Goal: Task Accomplishment & Management: Manage account settings

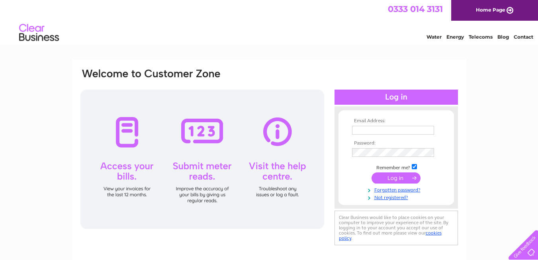
type input "florist@thebouquetshop.co.uk"
click at [399, 178] on input "submit" at bounding box center [396, 178] width 49 height 11
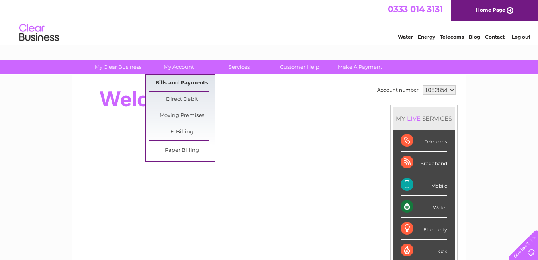
click at [182, 84] on link "Bills and Payments" at bounding box center [182, 83] width 66 height 16
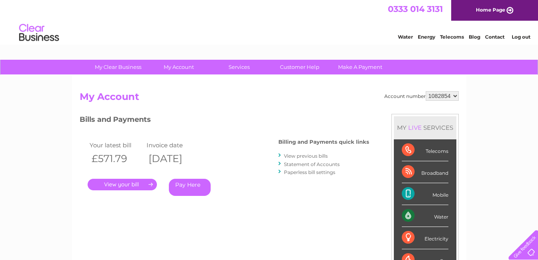
click at [122, 185] on link "." at bounding box center [122, 185] width 69 height 12
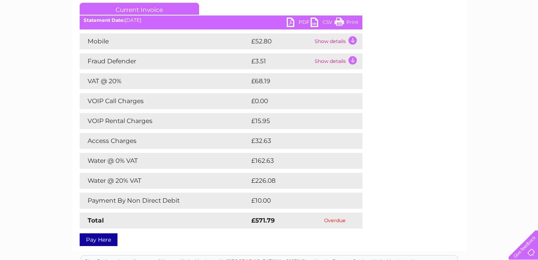
scroll to position [112, 0]
click at [274, 182] on td "£226.08" at bounding box center [298, 181] width 99 height 16
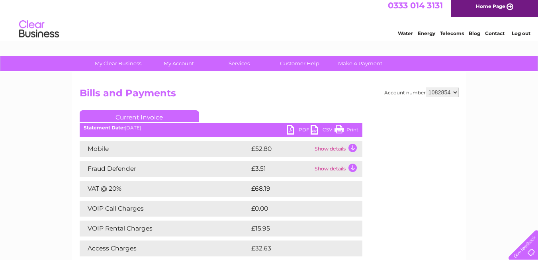
scroll to position [0, 0]
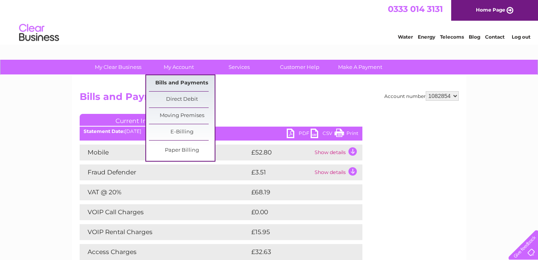
click at [179, 81] on link "Bills and Payments" at bounding box center [182, 83] width 66 height 16
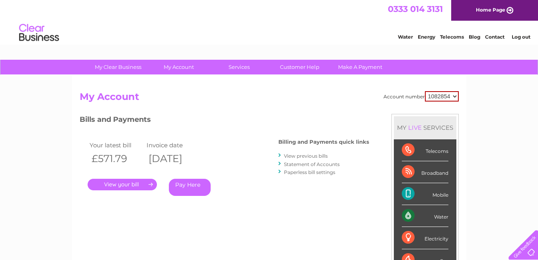
click at [323, 157] on link "View previous bills" at bounding box center [306, 156] width 44 height 6
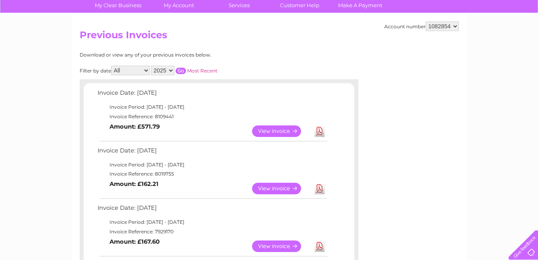
scroll to position [64, 0]
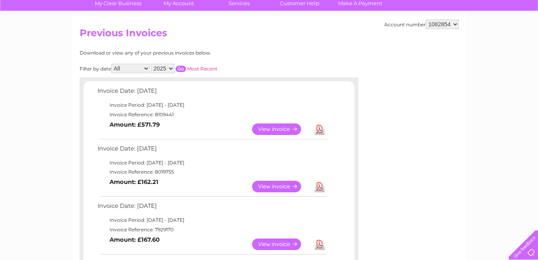
click at [282, 188] on link "View" at bounding box center [281, 187] width 59 height 12
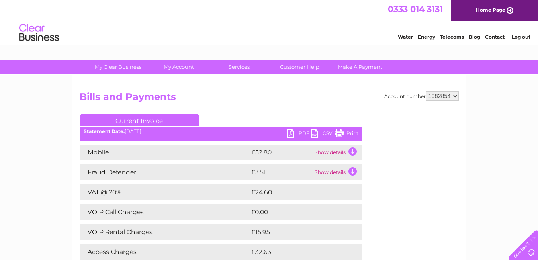
drag, startPoint x: 220, startPoint y: 99, endPoint x: 271, endPoint y: 112, distance: 52.9
click at [271, 112] on div "Account number 1082854 Bills and Payments Current Invoice PDF CSV Print" at bounding box center [269, 242] width 379 height 303
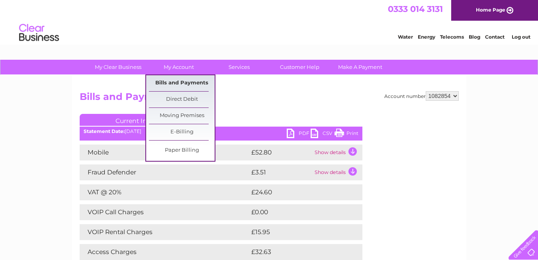
click at [184, 80] on link "Bills and Payments" at bounding box center [182, 83] width 66 height 16
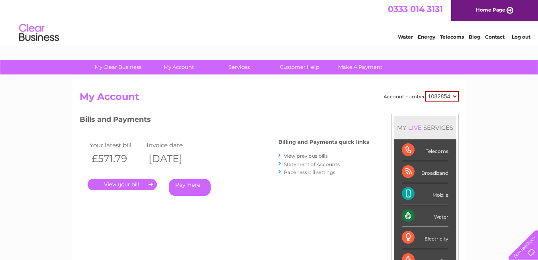
click at [321, 156] on link "View previous bills" at bounding box center [306, 156] width 44 height 6
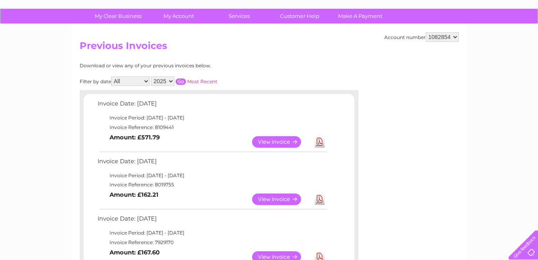
scroll to position [48, 0]
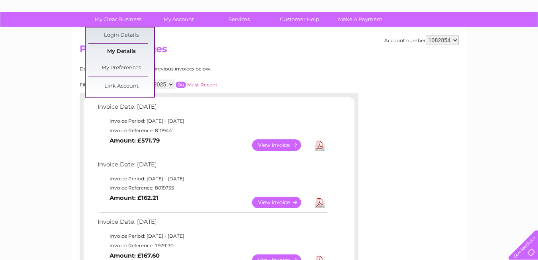
click at [121, 50] on link "My Details" at bounding box center [121, 52] width 66 height 16
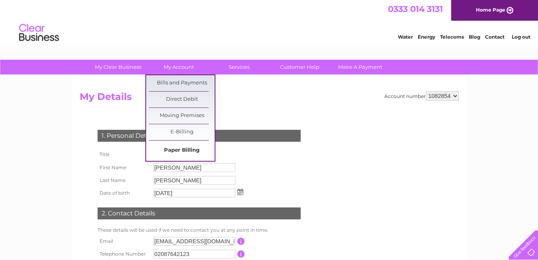
click at [188, 151] on link "Paper Billing" at bounding box center [182, 151] width 66 height 16
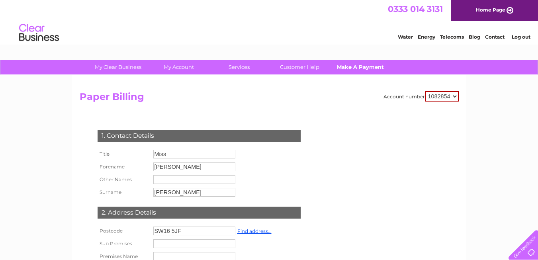
click at [350, 66] on link "Make A Payment" at bounding box center [361, 67] width 66 height 15
click at [356, 68] on link "Make A Payment" at bounding box center [361, 67] width 66 height 15
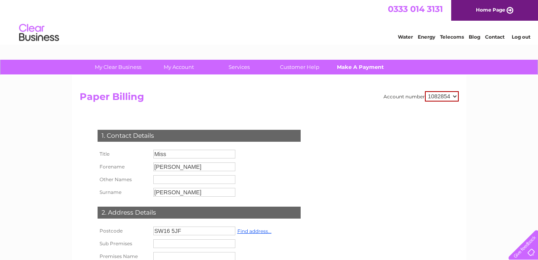
click at [368, 69] on link "Make A Payment" at bounding box center [361, 67] width 66 height 15
